Goal: Transaction & Acquisition: Purchase product/service

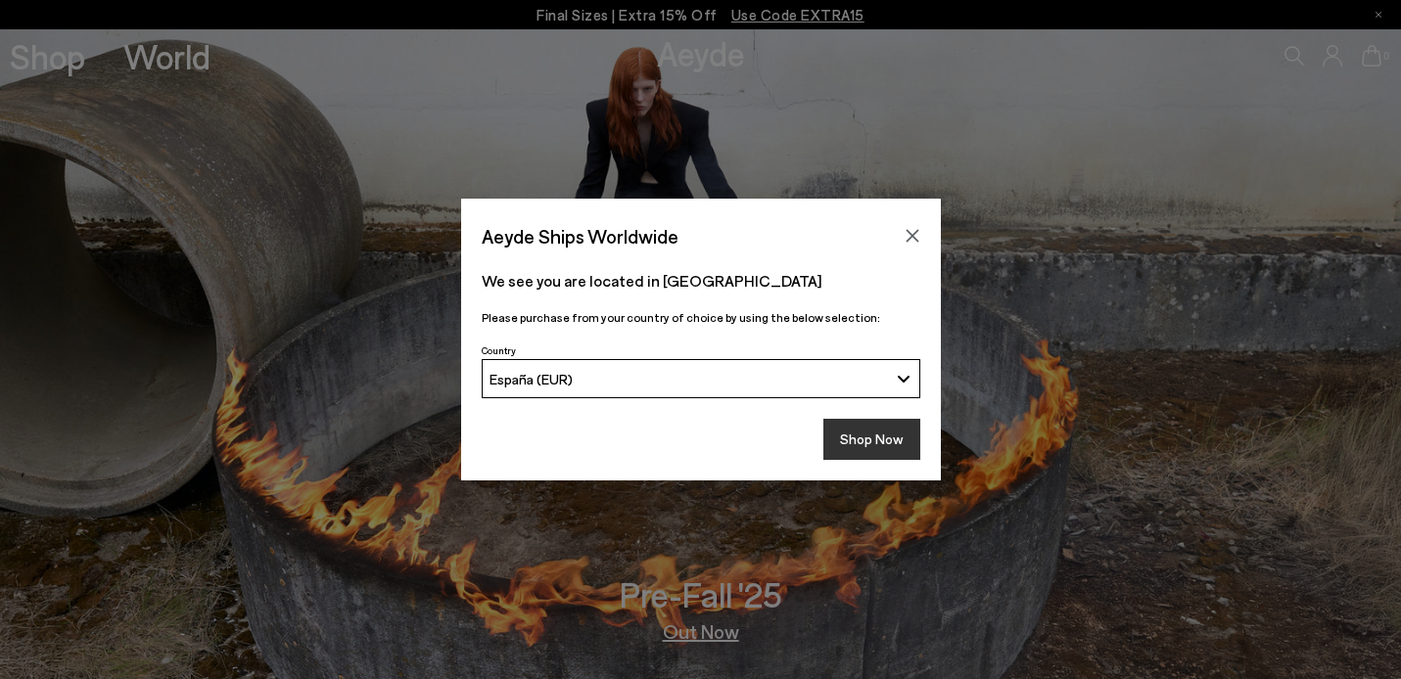
click at [870, 442] on button "Shop Now" at bounding box center [871, 439] width 97 height 41
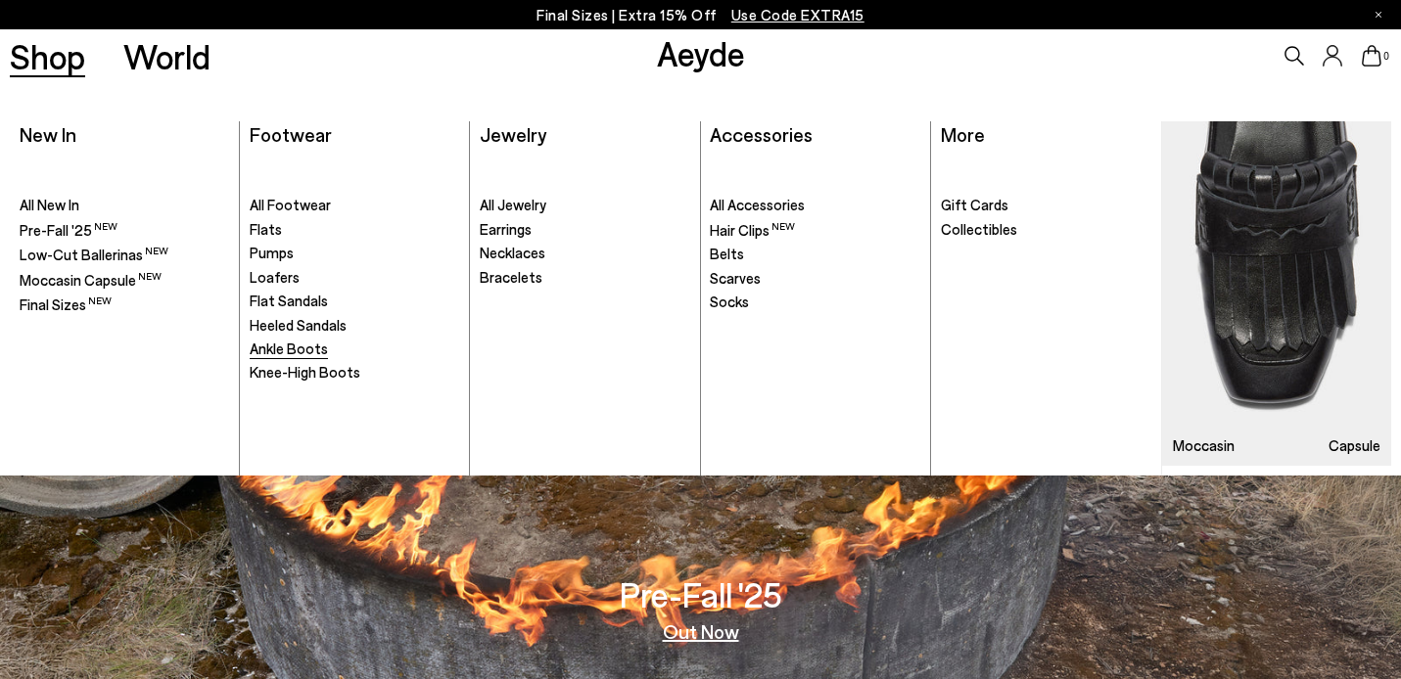
click at [296, 346] on span "Ankle Boots" at bounding box center [289, 349] width 78 height 18
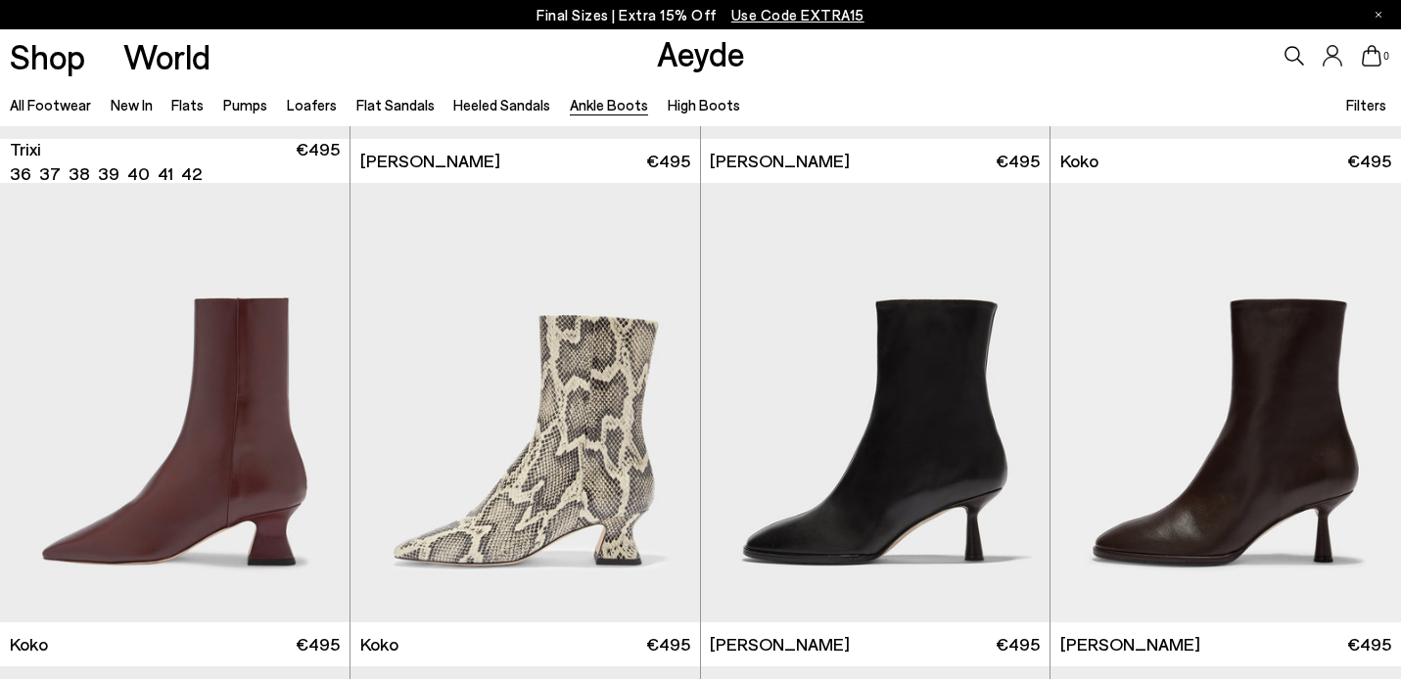
scroll to position [944, 0]
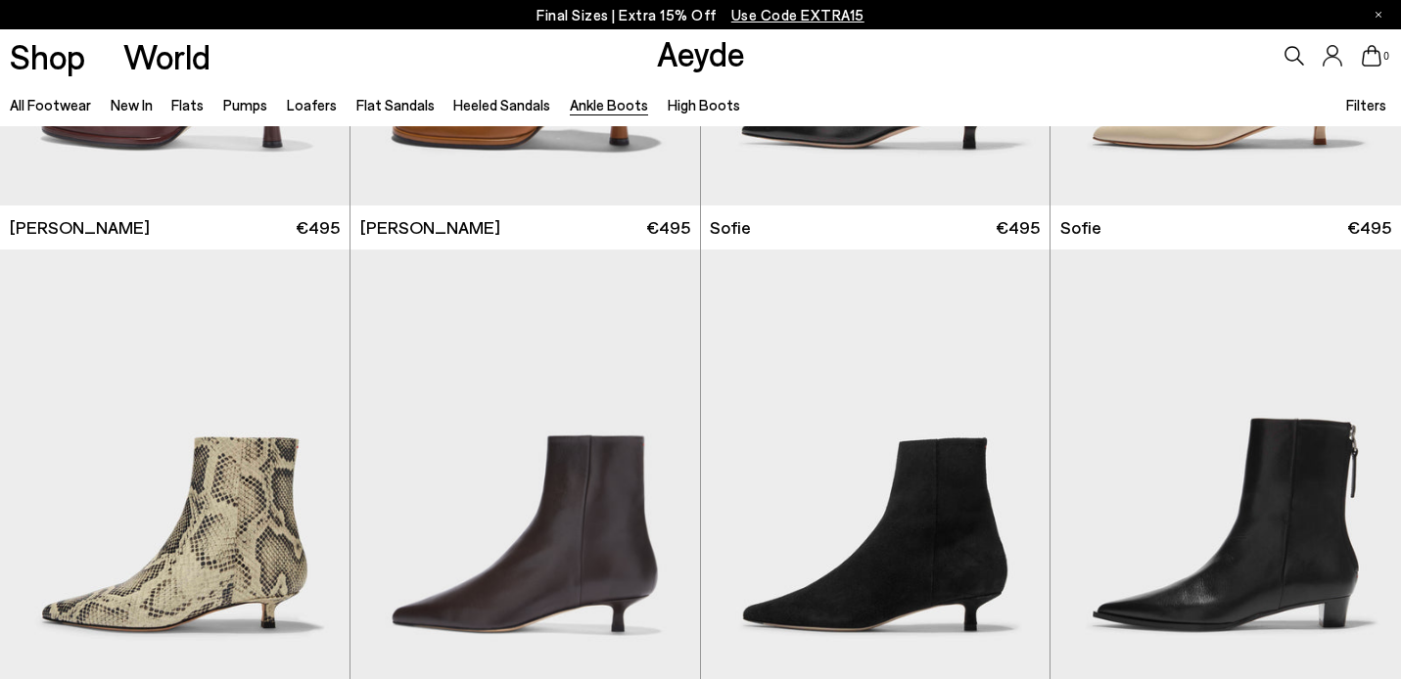
scroll to position [2124, 0]
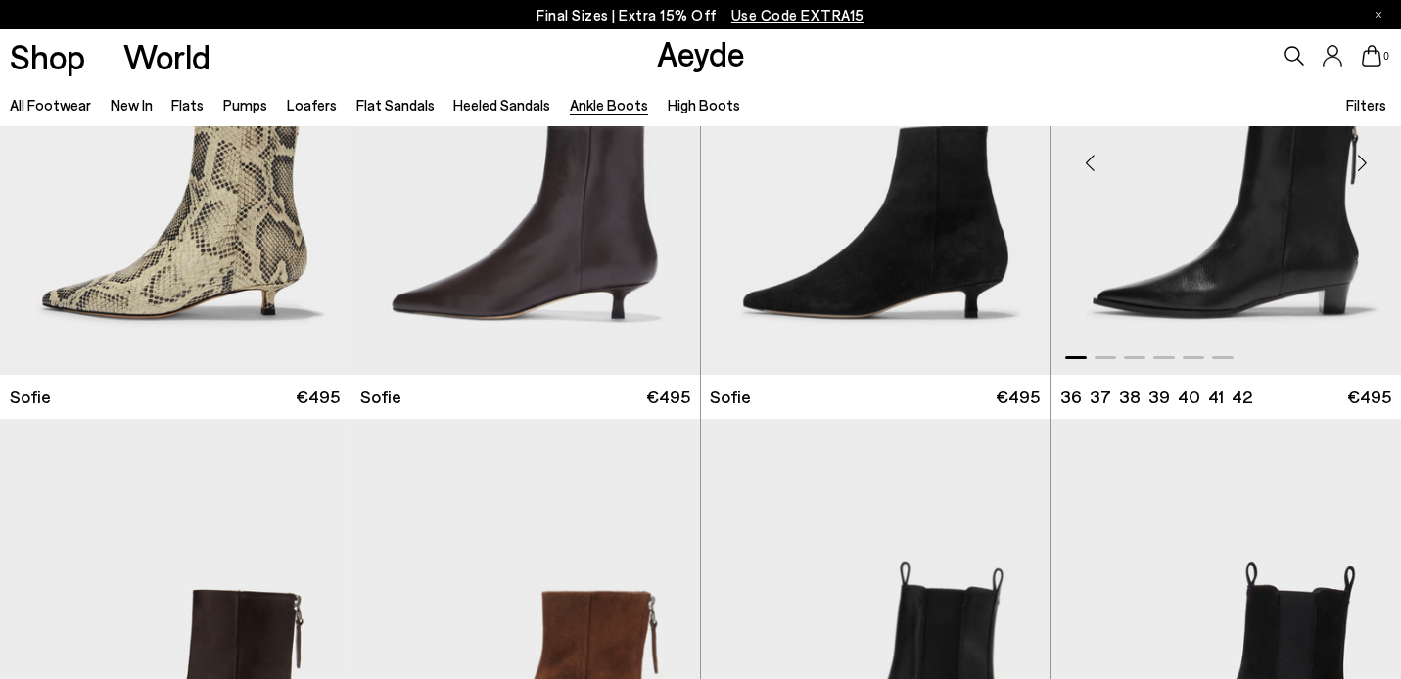
click at [1361, 164] on div "Next slide" at bounding box center [1361, 163] width 59 height 59
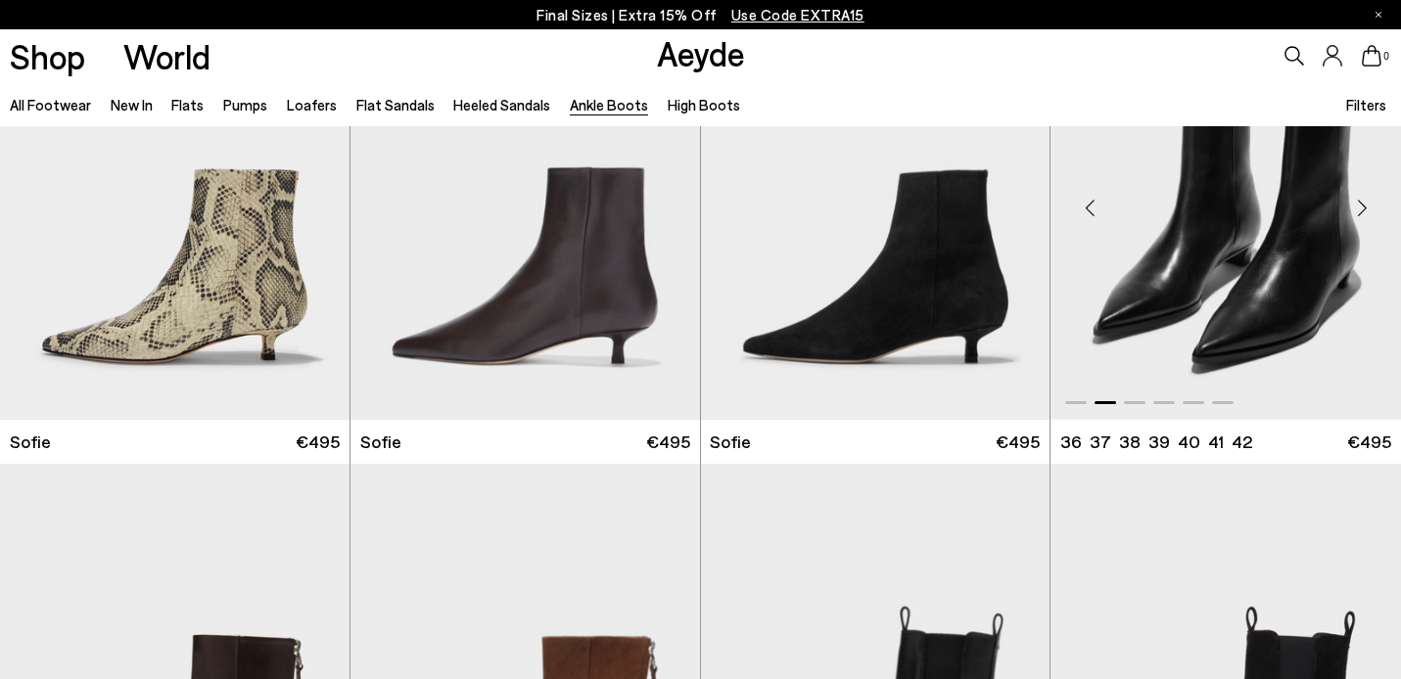
scroll to position [2048, 0]
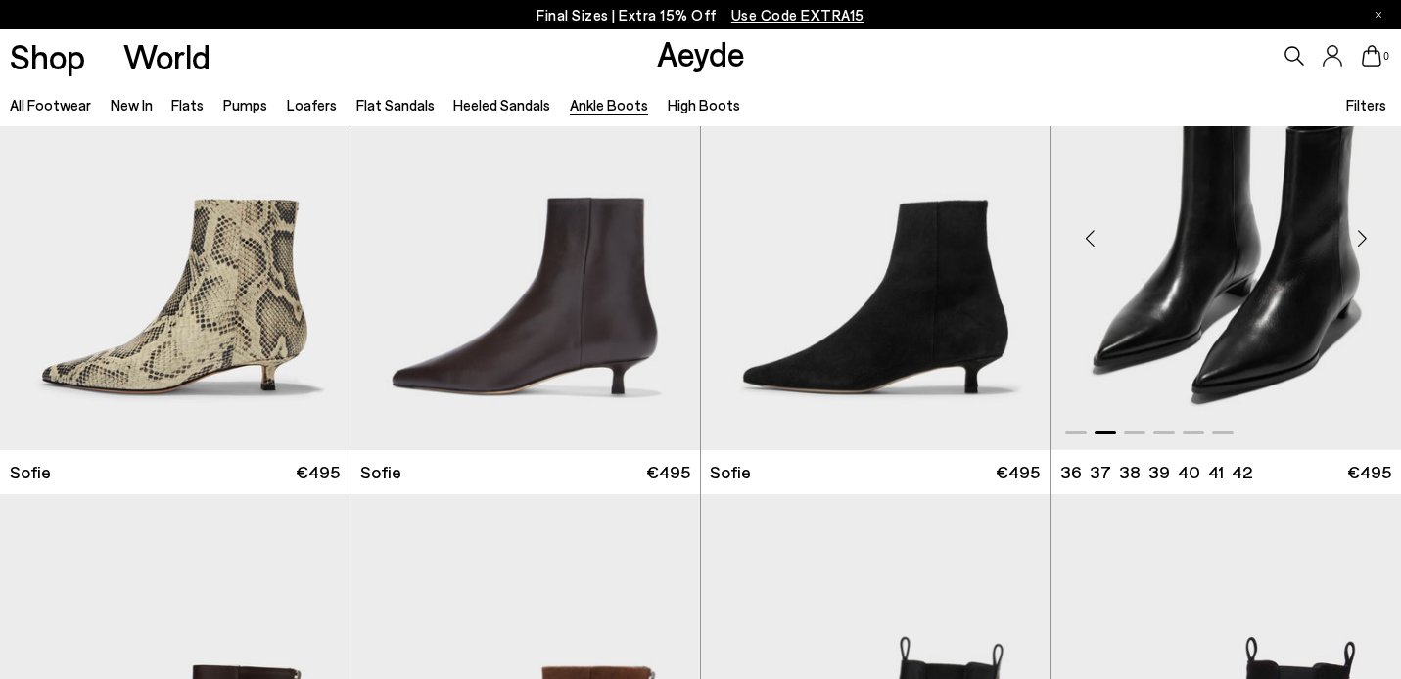
click at [1358, 234] on div "Next slide" at bounding box center [1361, 239] width 59 height 59
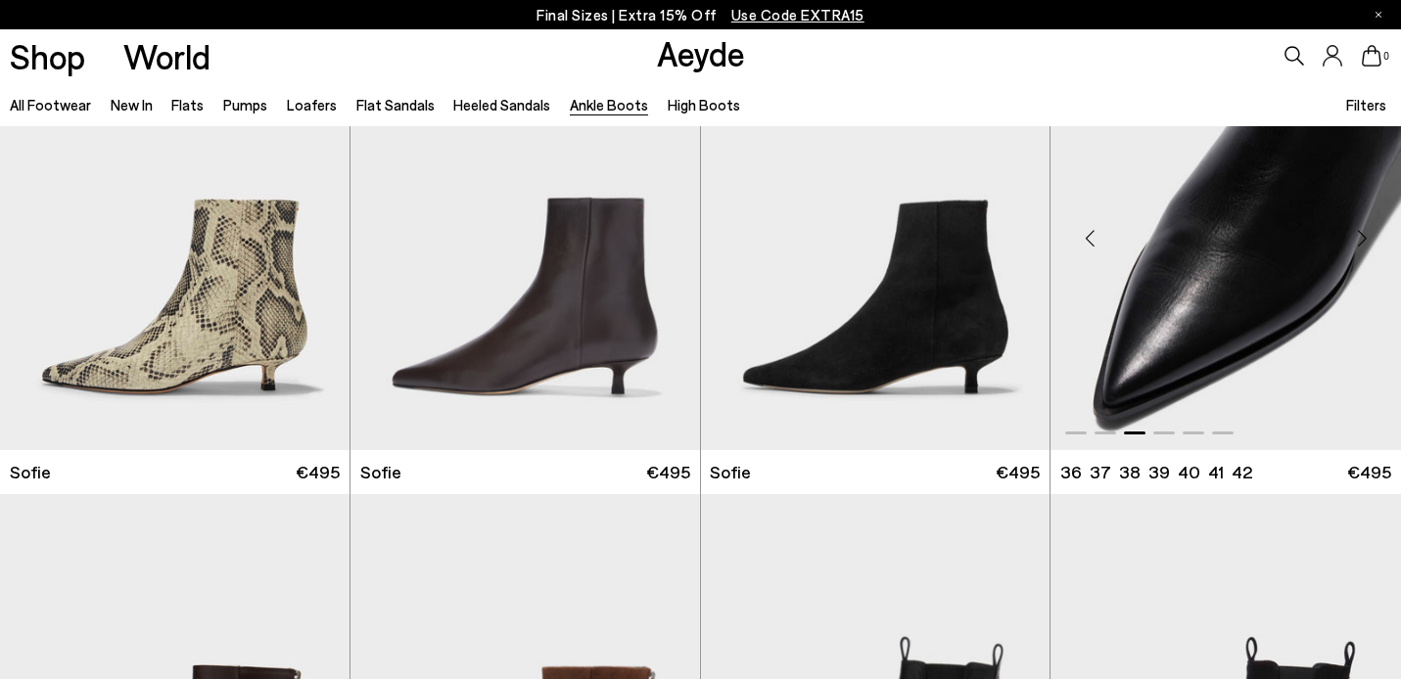
click at [1358, 234] on div "Next slide" at bounding box center [1361, 239] width 59 height 59
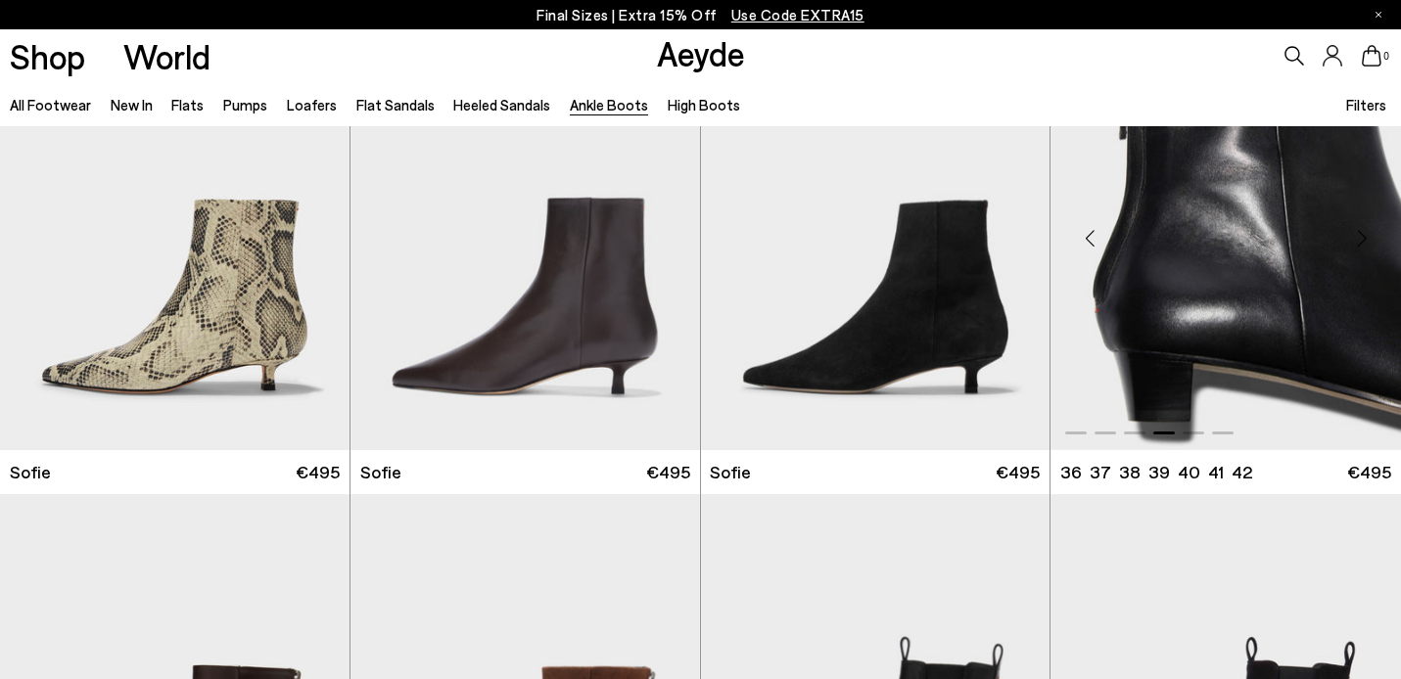
scroll to position [1995, 0]
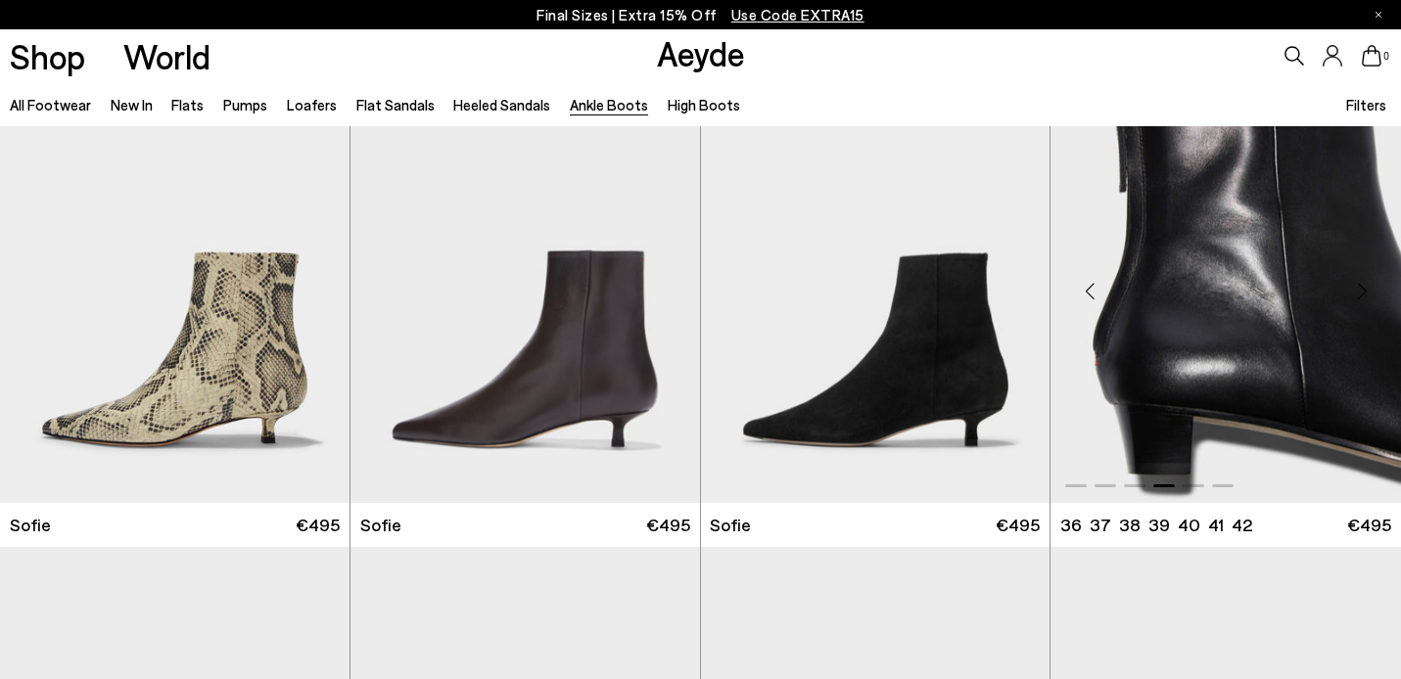
click at [1356, 292] on div "Next slide" at bounding box center [1361, 291] width 59 height 59
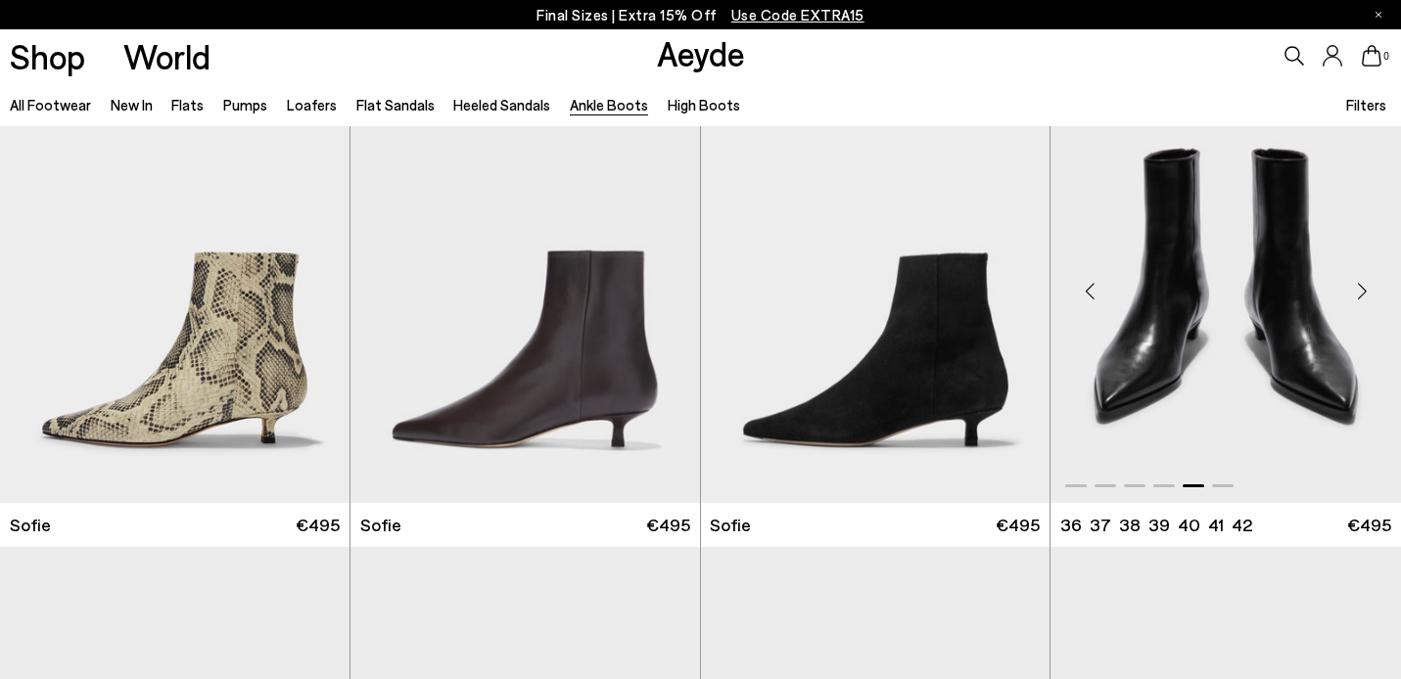
click at [1356, 292] on div "Next slide" at bounding box center [1361, 291] width 59 height 59
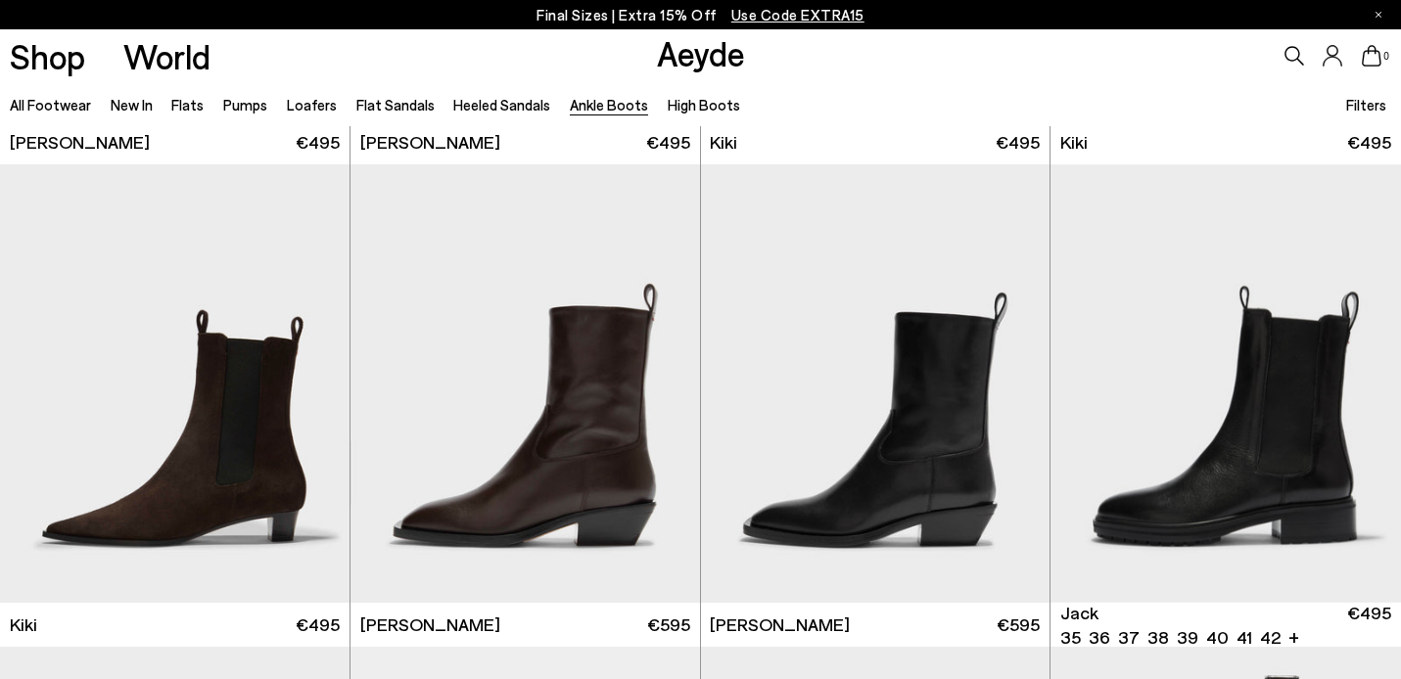
scroll to position [2887, 0]
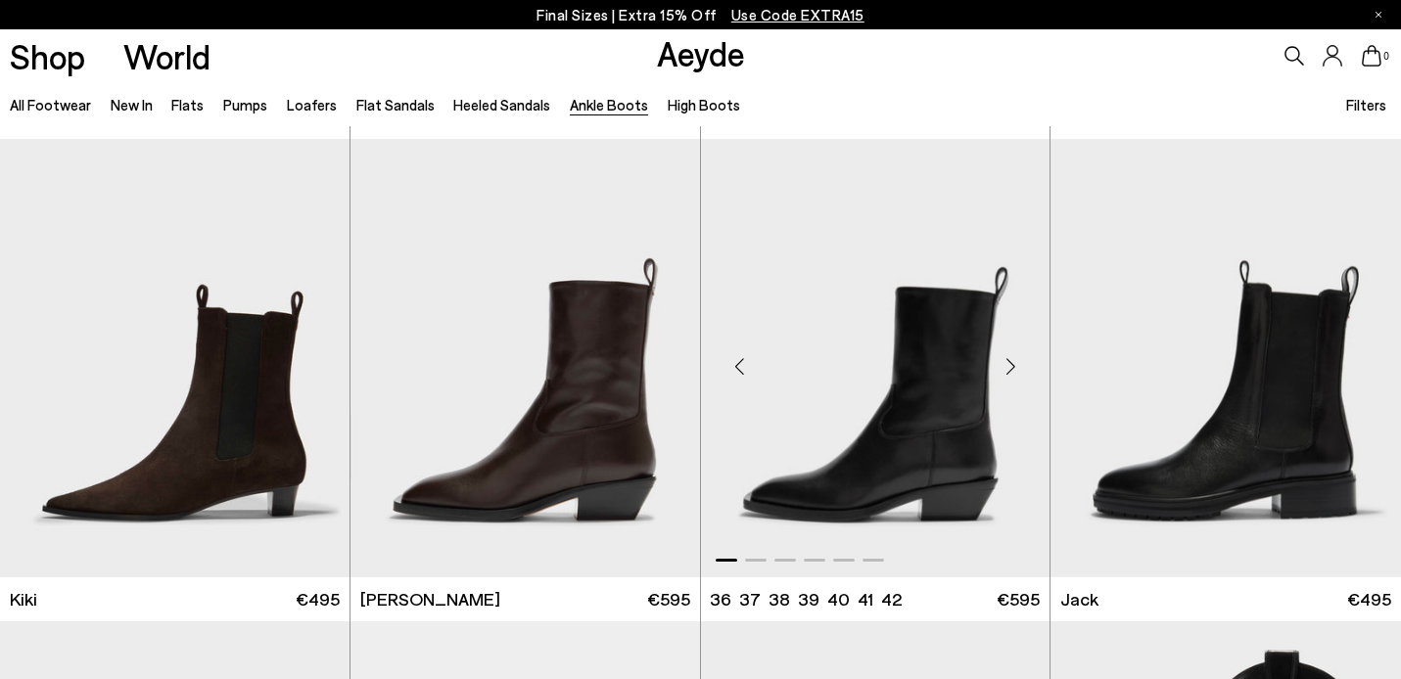
click at [973, 394] on img "1 / 6" at bounding box center [876, 359] width 350 height 440
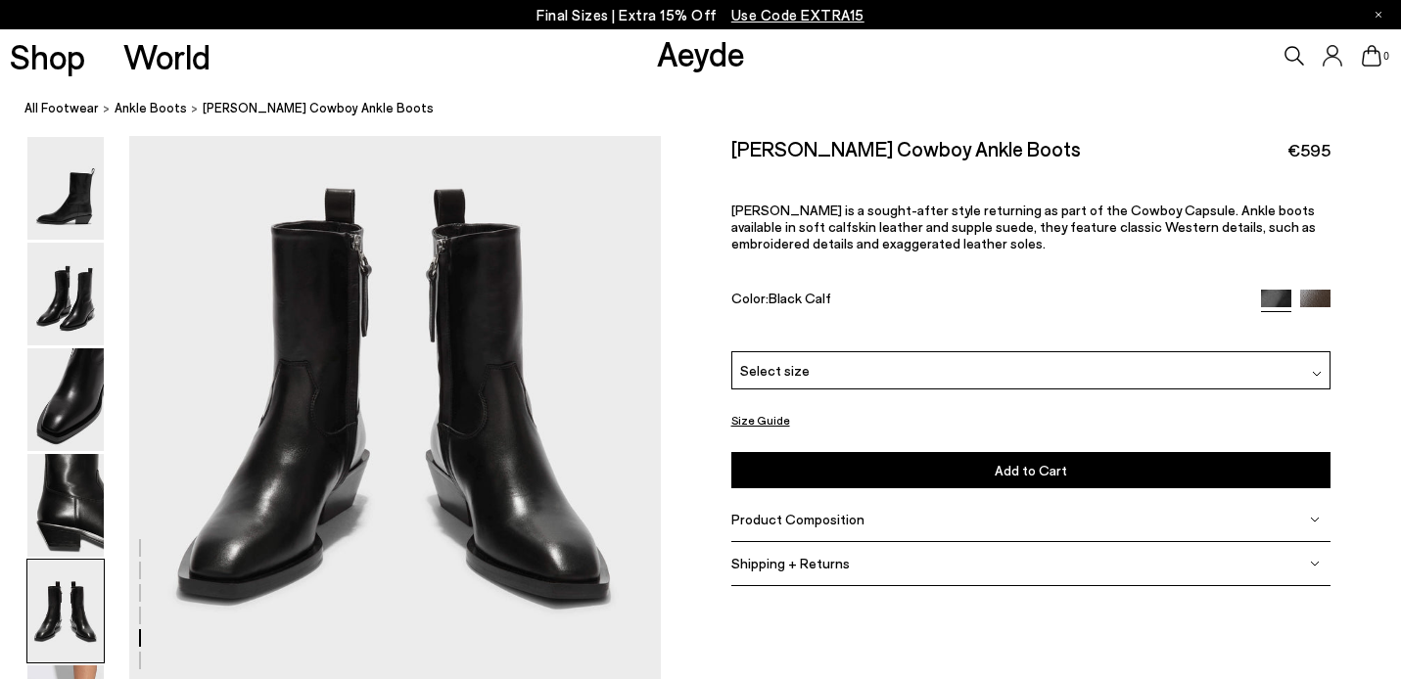
scroll to position [2900, 0]
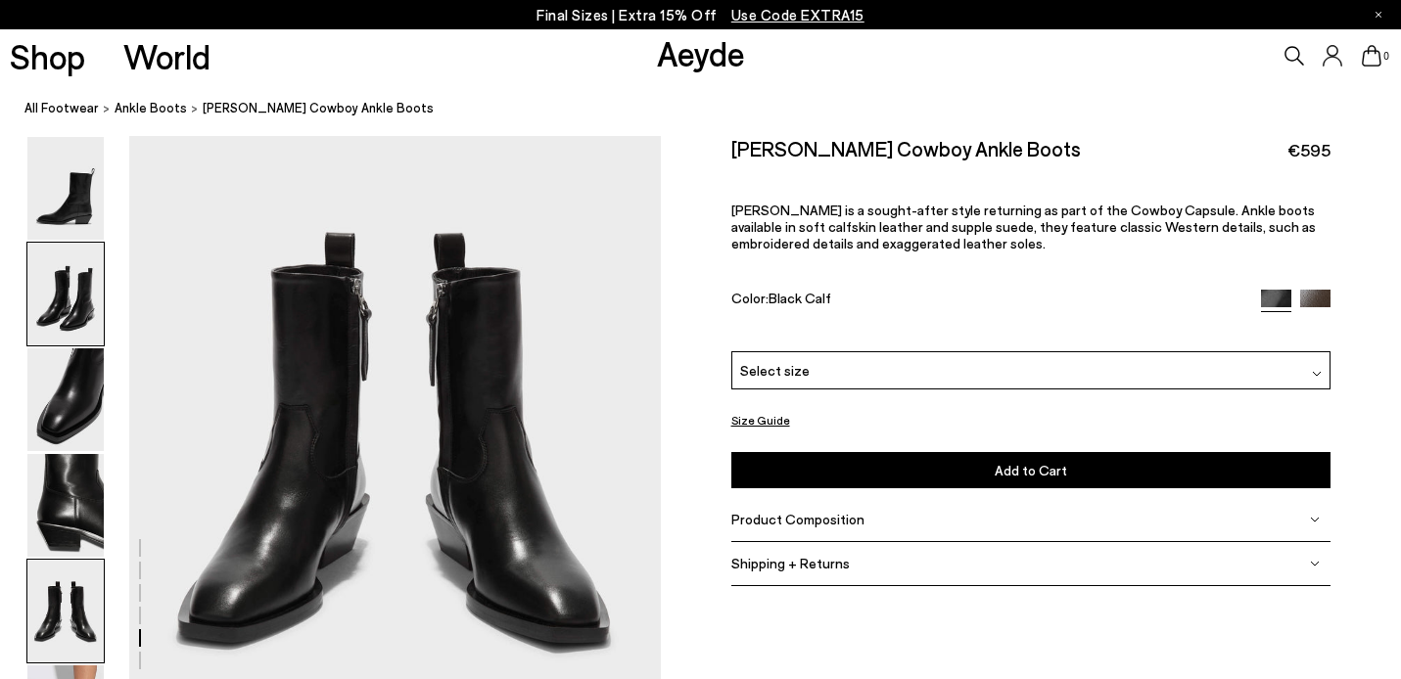
click at [57, 313] on img at bounding box center [65, 294] width 76 height 103
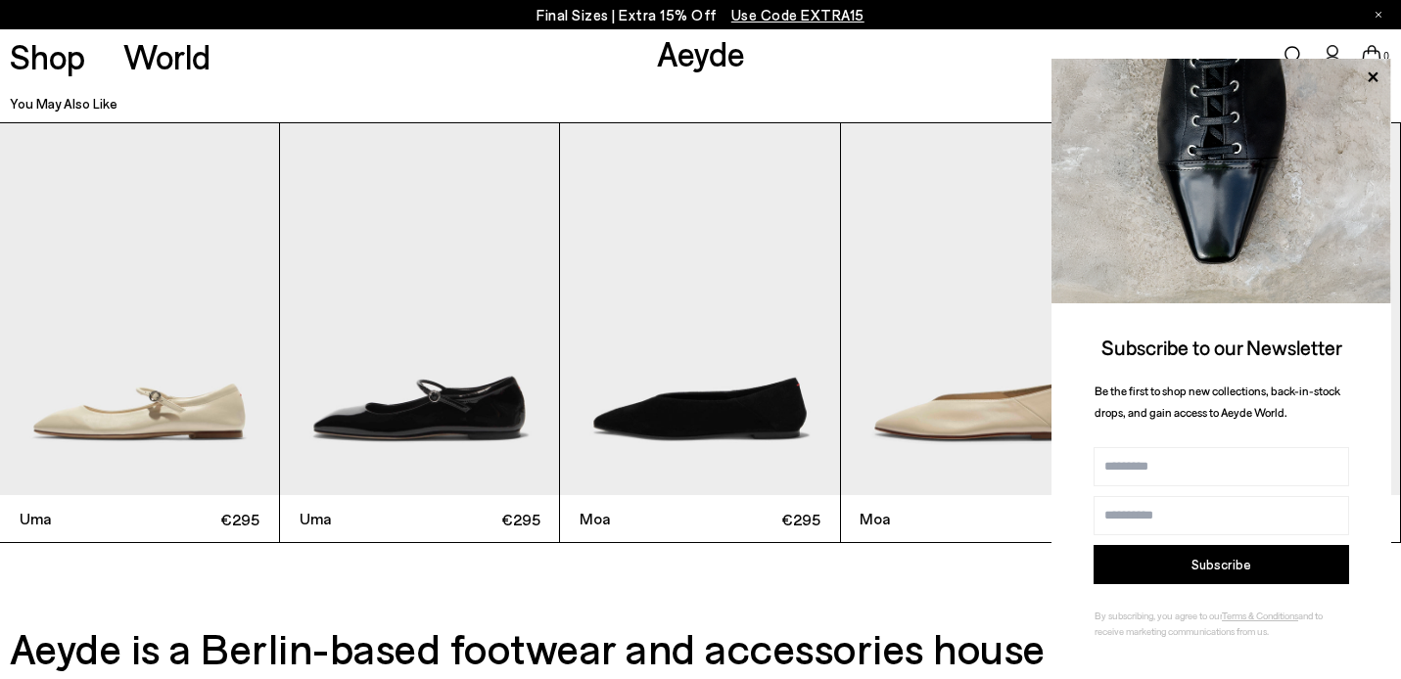
scroll to position [4335, 0]
